Goal: Obtain resource: Obtain resource

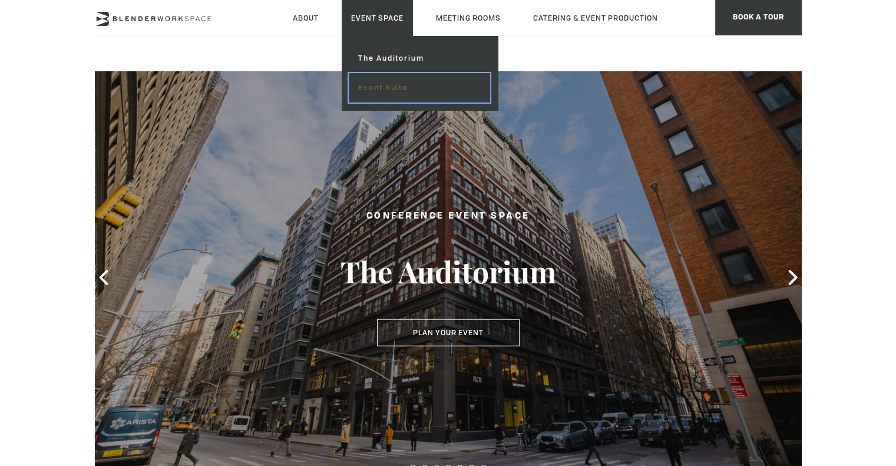
click at [384, 87] on link "Event Suite" at bounding box center [419, 87] width 141 height 29
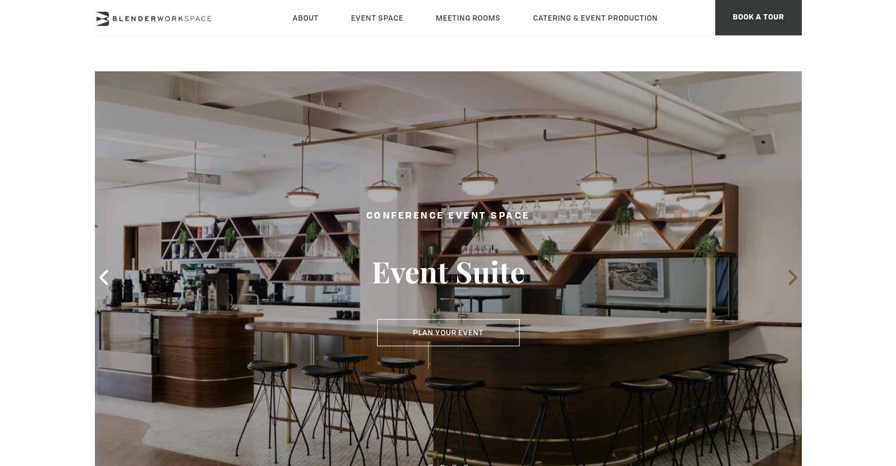
click at [785, 277] on icon at bounding box center [792, 277] width 15 height 15
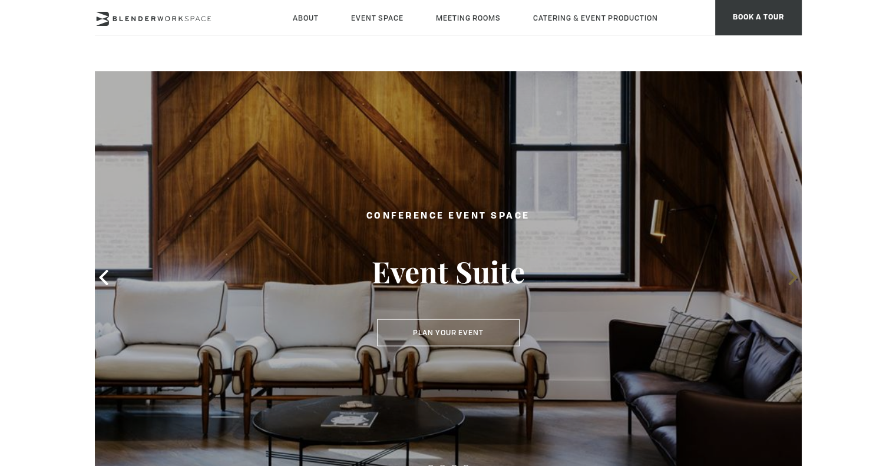
click at [785, 277] on icon at bounding box center [792, 277] width 15 height 15
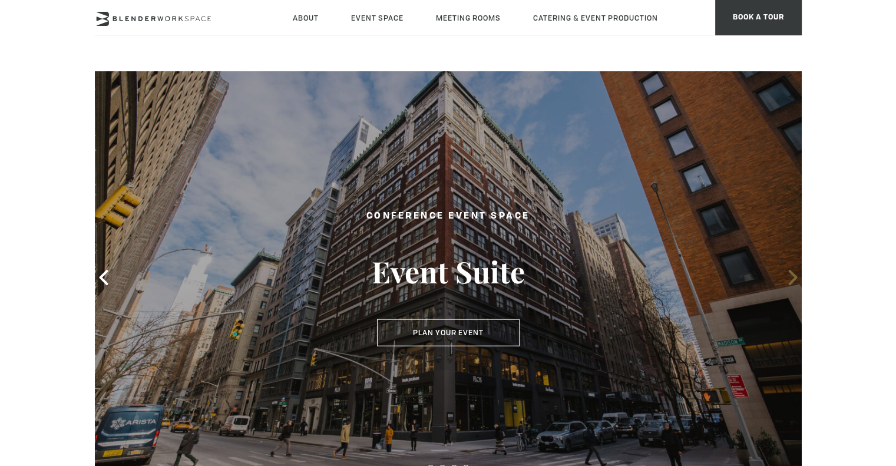
click at [785, 277] on icon at bounding box center [792, 277] width 15 height 15
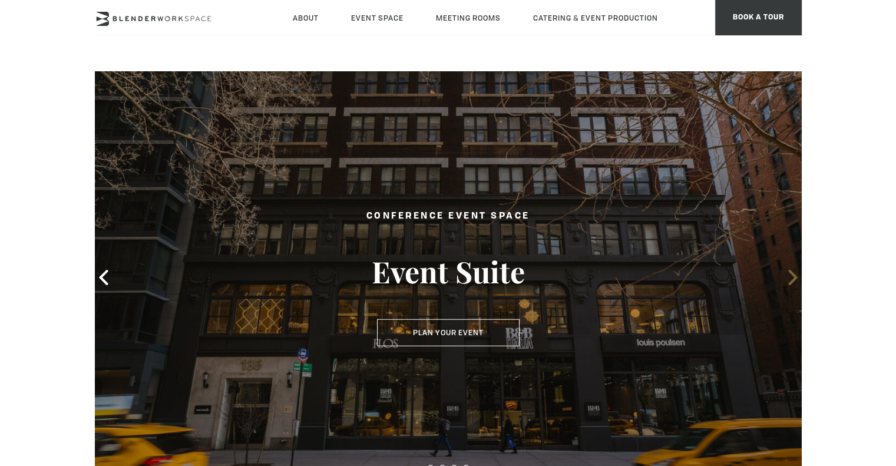
click at [785, 277] on icon at bounding box center [792, 277] width 15 height 15
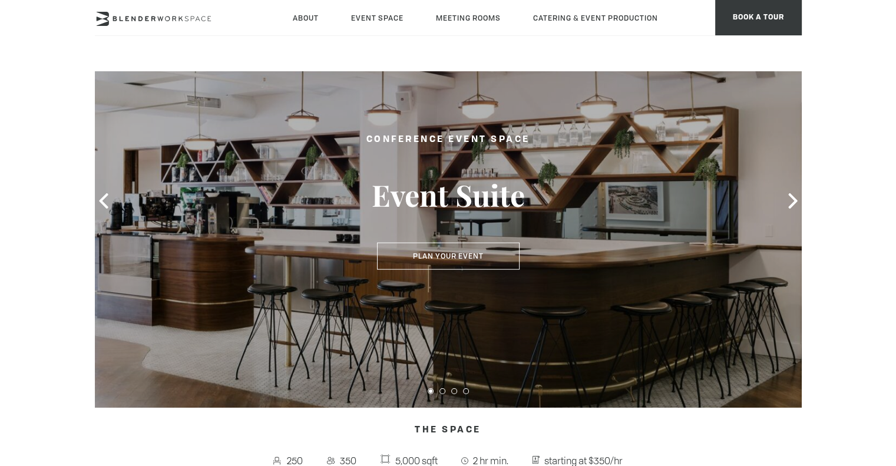
scroll to position [177, 0]
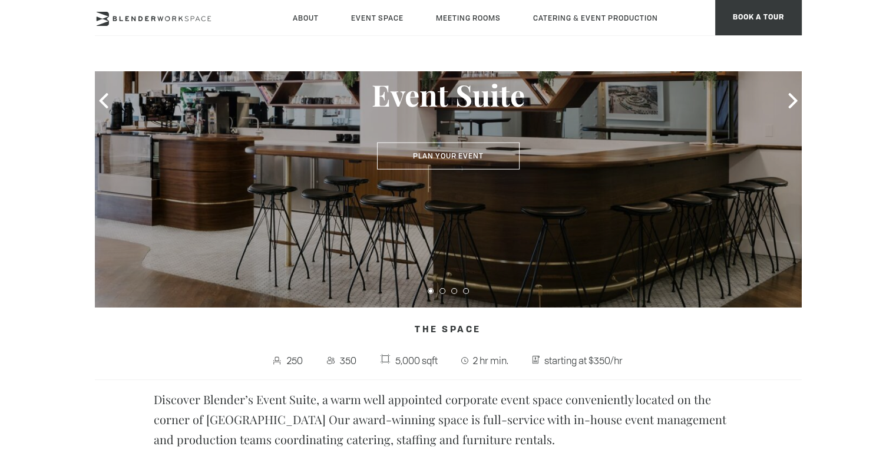
click at [187, 273] on div at bounding box center [448, 101] width 707 height 414
drag, startPoint x: 187, startPoint y: 273, endPoint x: 39, endPoint y: 214, distance: 159.7
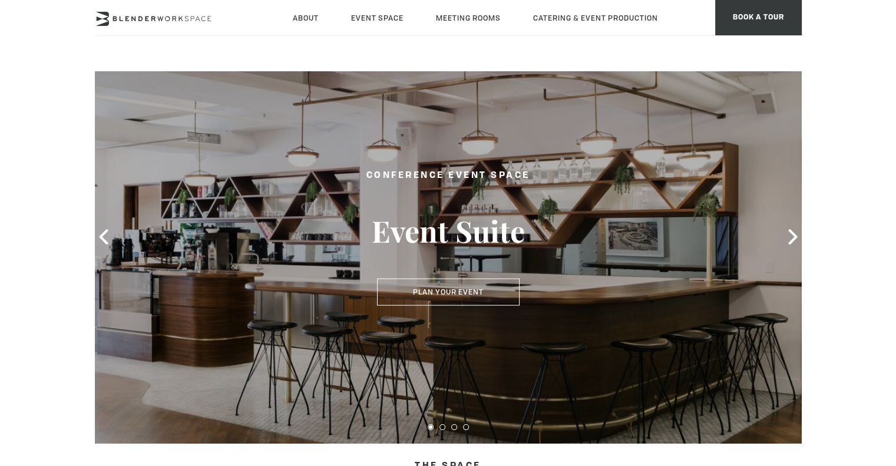
scroll to position [0, 0]
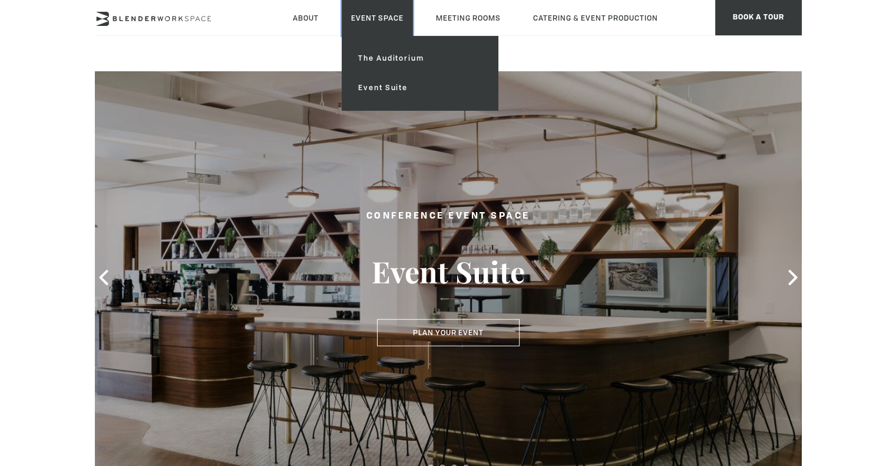
click at [362, 24] on link "Event Space" at bounding box center [377, 18] width 71 height 36
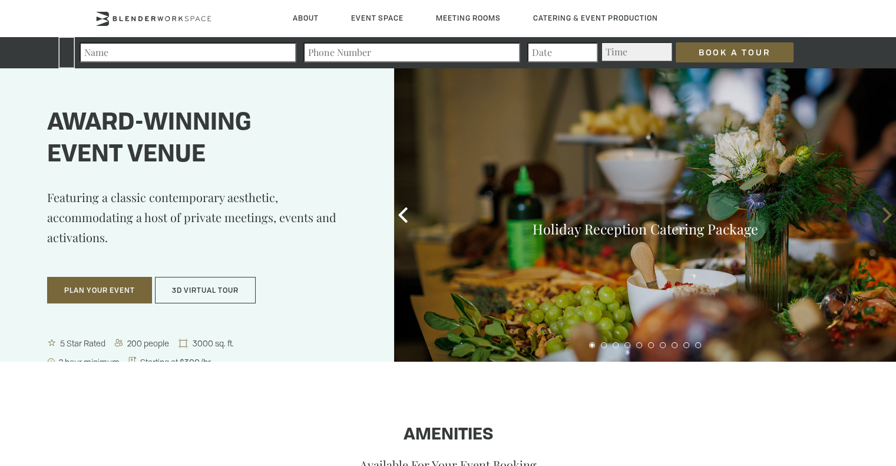
click at [883, 213] on icon at bounding box center [887, 214] width 15 height 15
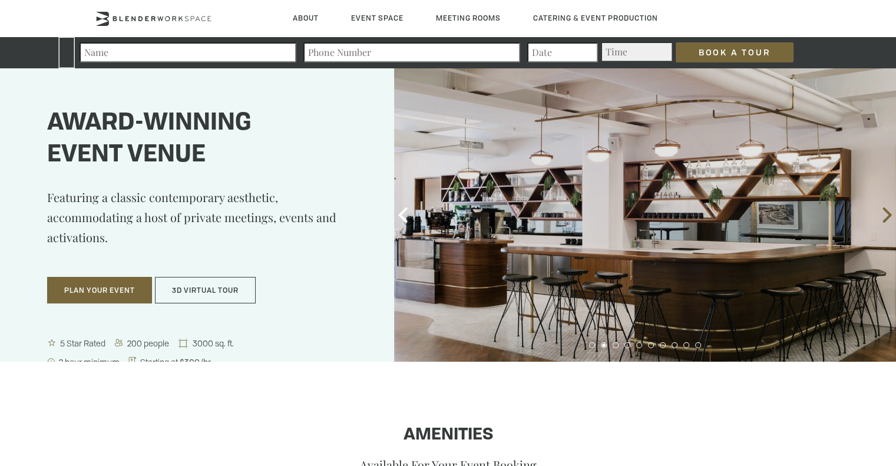
click at [883, 213] on icon at bounding box center [887, 214] width 15 height 15
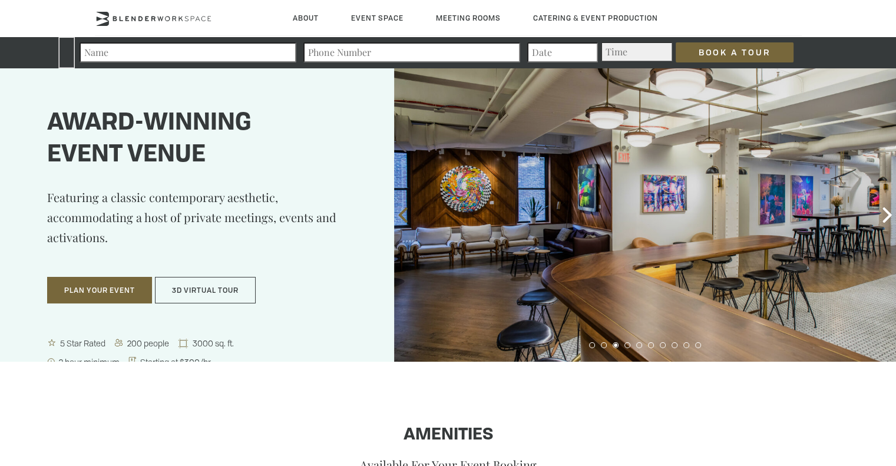
click at [404, 206] on span at bounding box center [403, 215] width 18 height 18
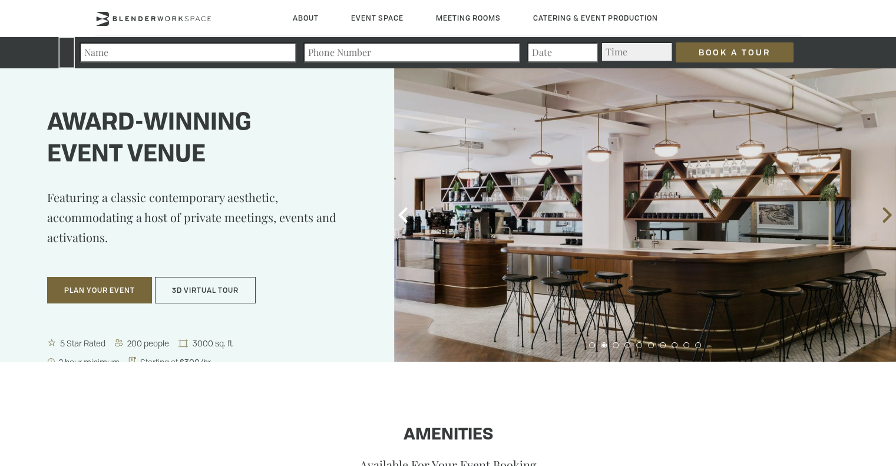
click at [887, 214] on icon at bounding box center [887, 214] width 15 height 15
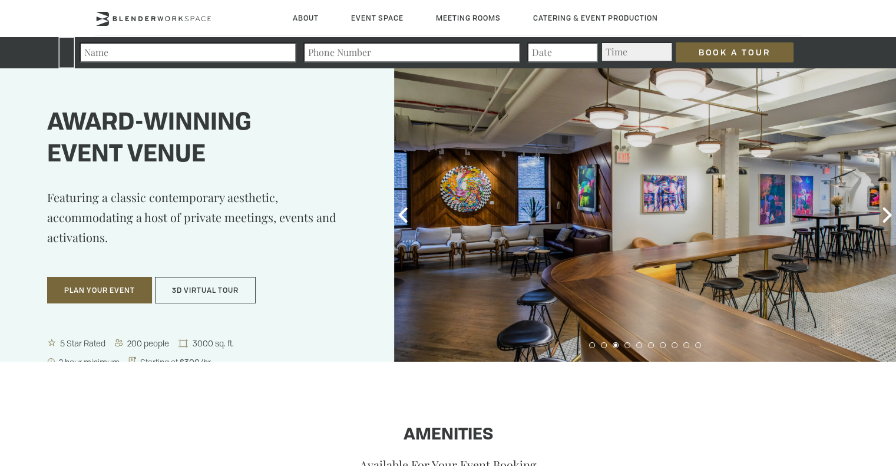
drag, startPoint x: 728, startPoint y: 212, endPoint x: 476, endPoint y: 301, distance: 267.1
click at [476, 301] on div at bounding box center [645, 214] width 502 height 293
click at [887, 218] on icon at bounding box center [887, 214] width 9 height 15
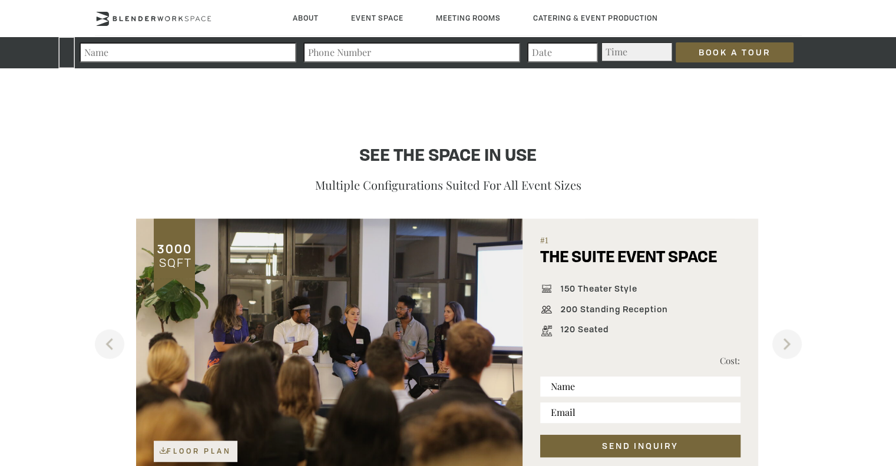
scroll to position [884, 0]
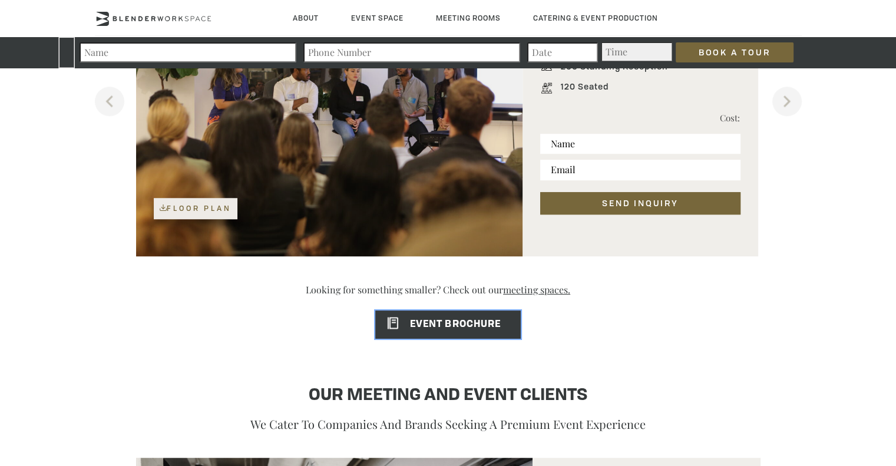
click at [438, 332] on link "EVENT BROCHURE" at bounding box center [448, 325] width 146 height 28
